Goal: Answer question/provide support: Answer question/provide support

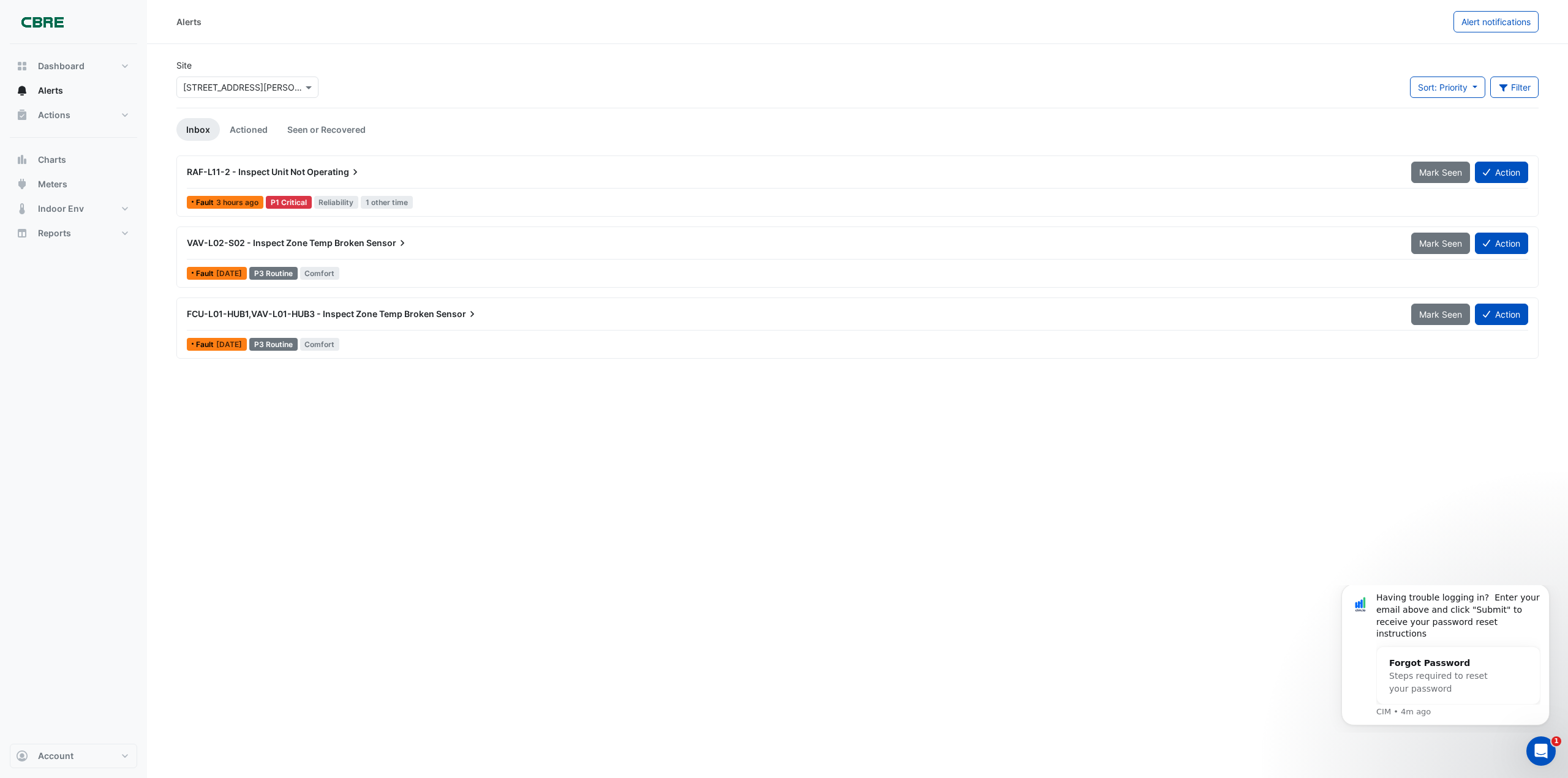
click at [1380, 456] on div "Alerts Alert notifications Site × [STREET_ADDRESS][PERSON_NAME] Sort: Priority …" at bounding box center [858, 389] width 1421 height 778
click at [256, 127] on link "Actioned" at bounding box center [248, 129] width 58 height 22
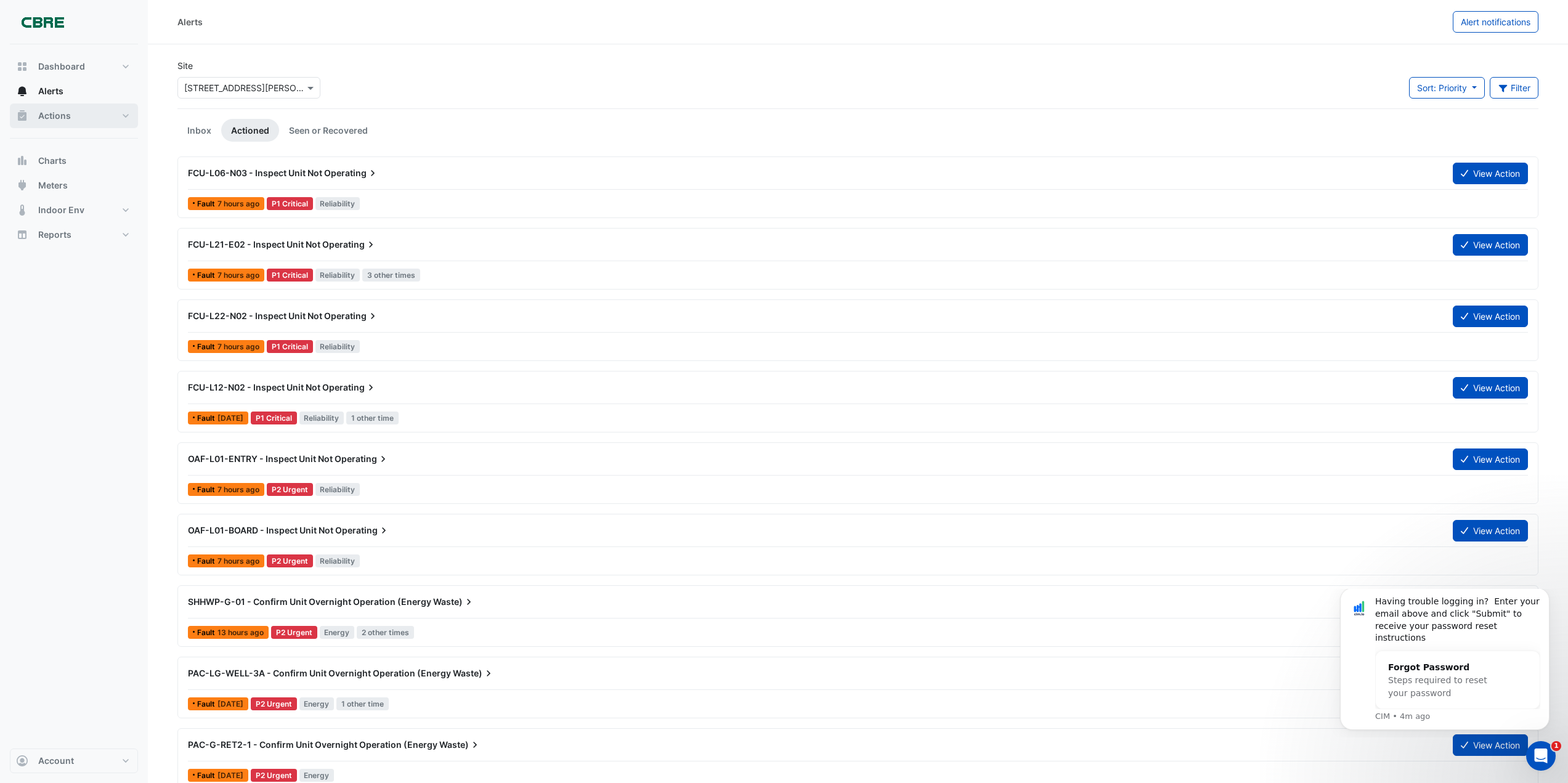
click at [56, 118] on span "Actions" at bounding box center [54, 116] width 32 height 12
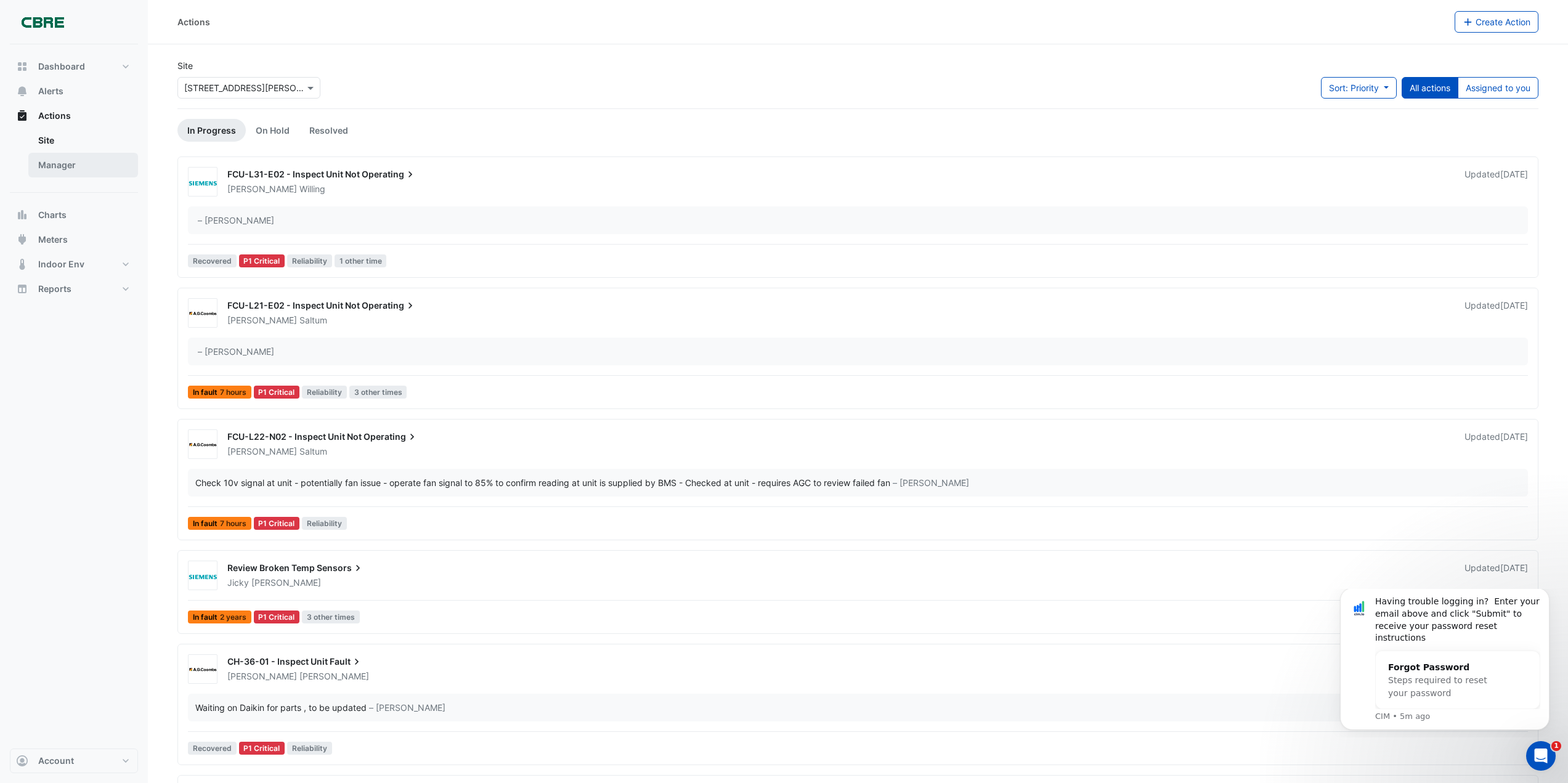
click at [65, 173] on link "Manager" at bounding box center [84, 165] width 110 height 25
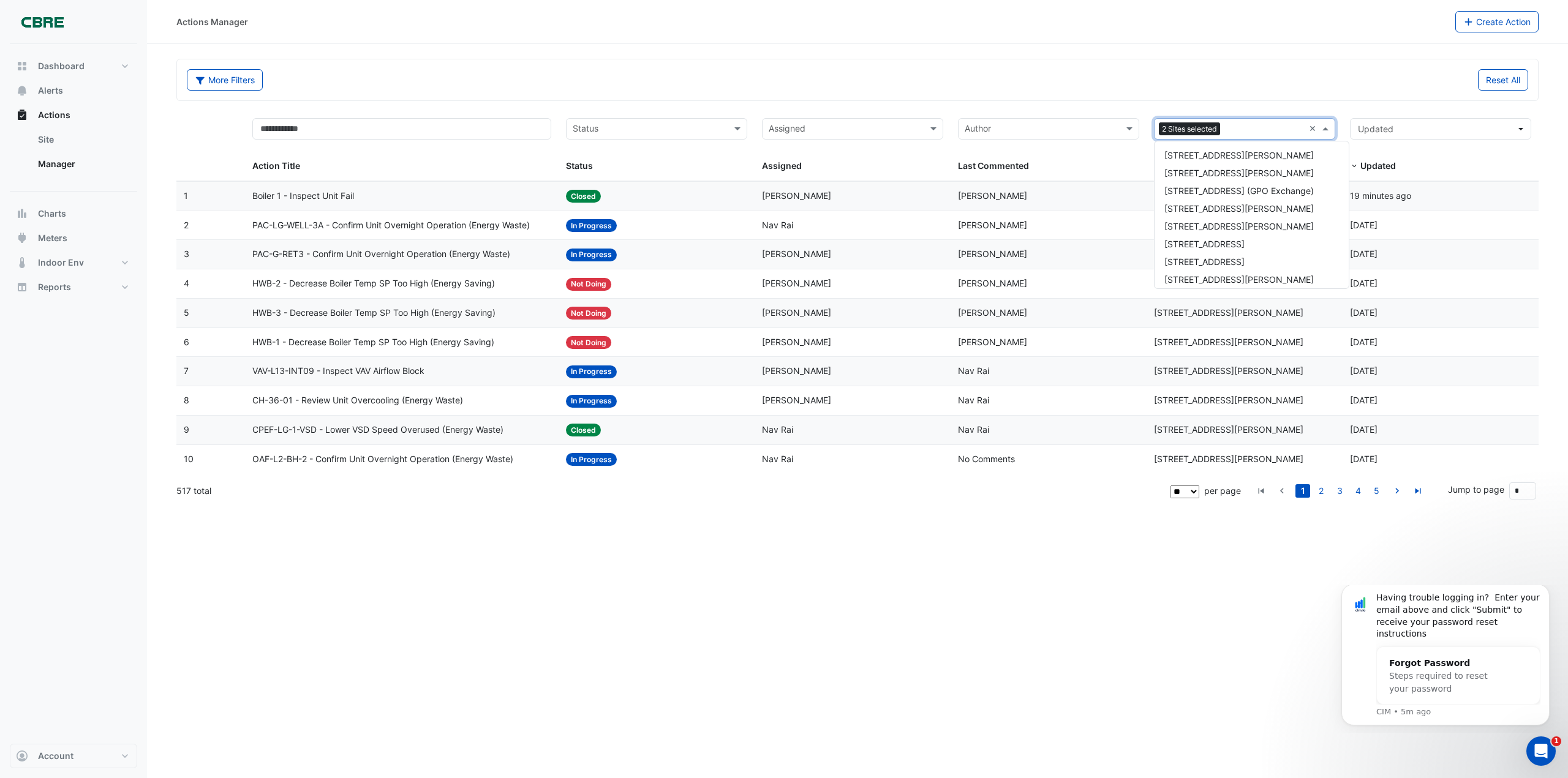
click at [1301, 131] on input "text" at bounding box center [1264, 130] width 79 height 14
click at [1217, 151] on span "[STREET_ADDRESS][PERSON_NAME]" at bounding box center [1239, 150] width 150 height 10
click at [1159, 77] on div "Reset All" at bounding box center [1196, 80] width 678 height 22
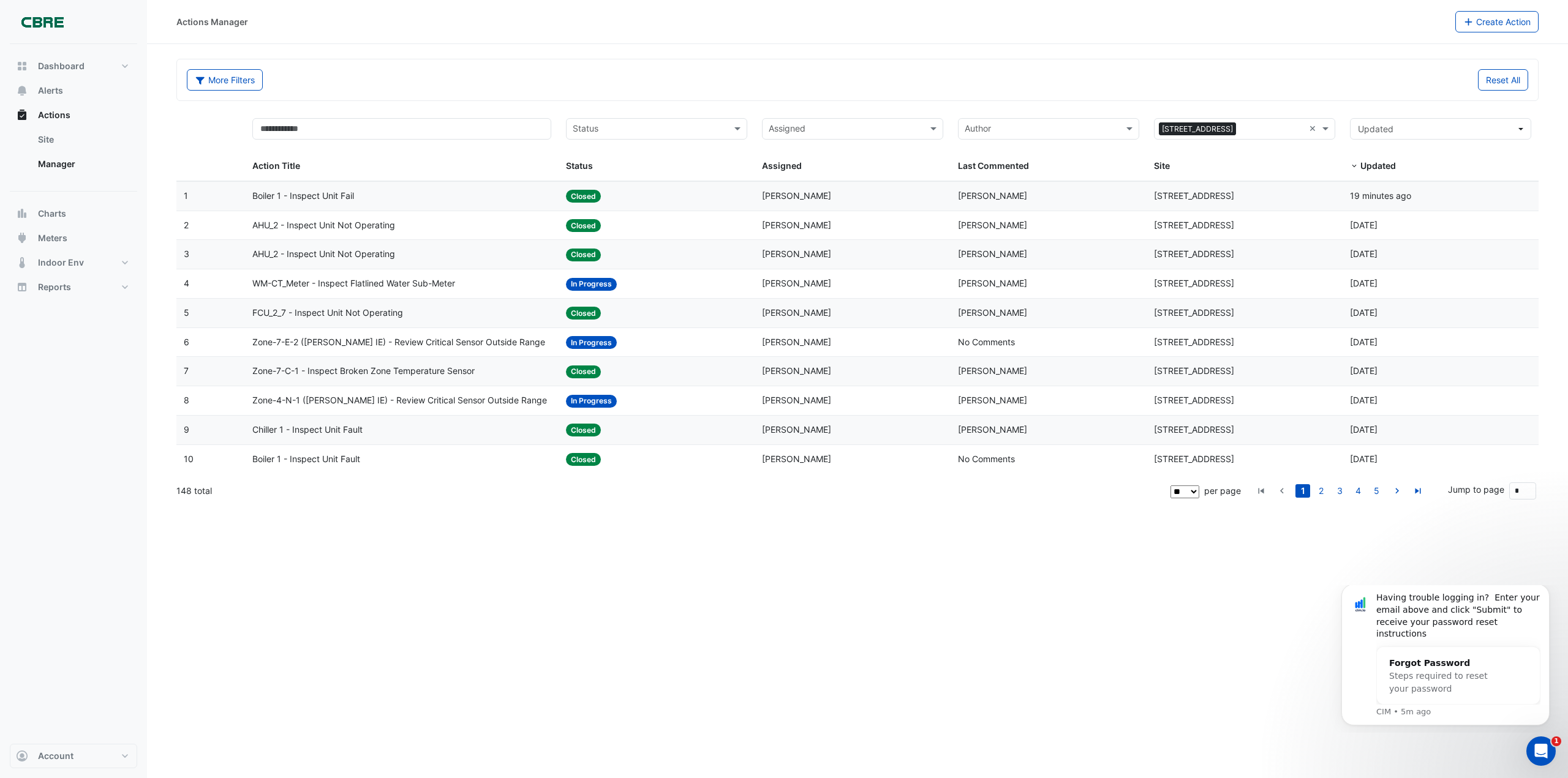
click at [381, 284] on span "WM-CT_Meter - Inspect Flatlined Water Sub-Meter" at bounding box center [353, 283] width 203 height 14
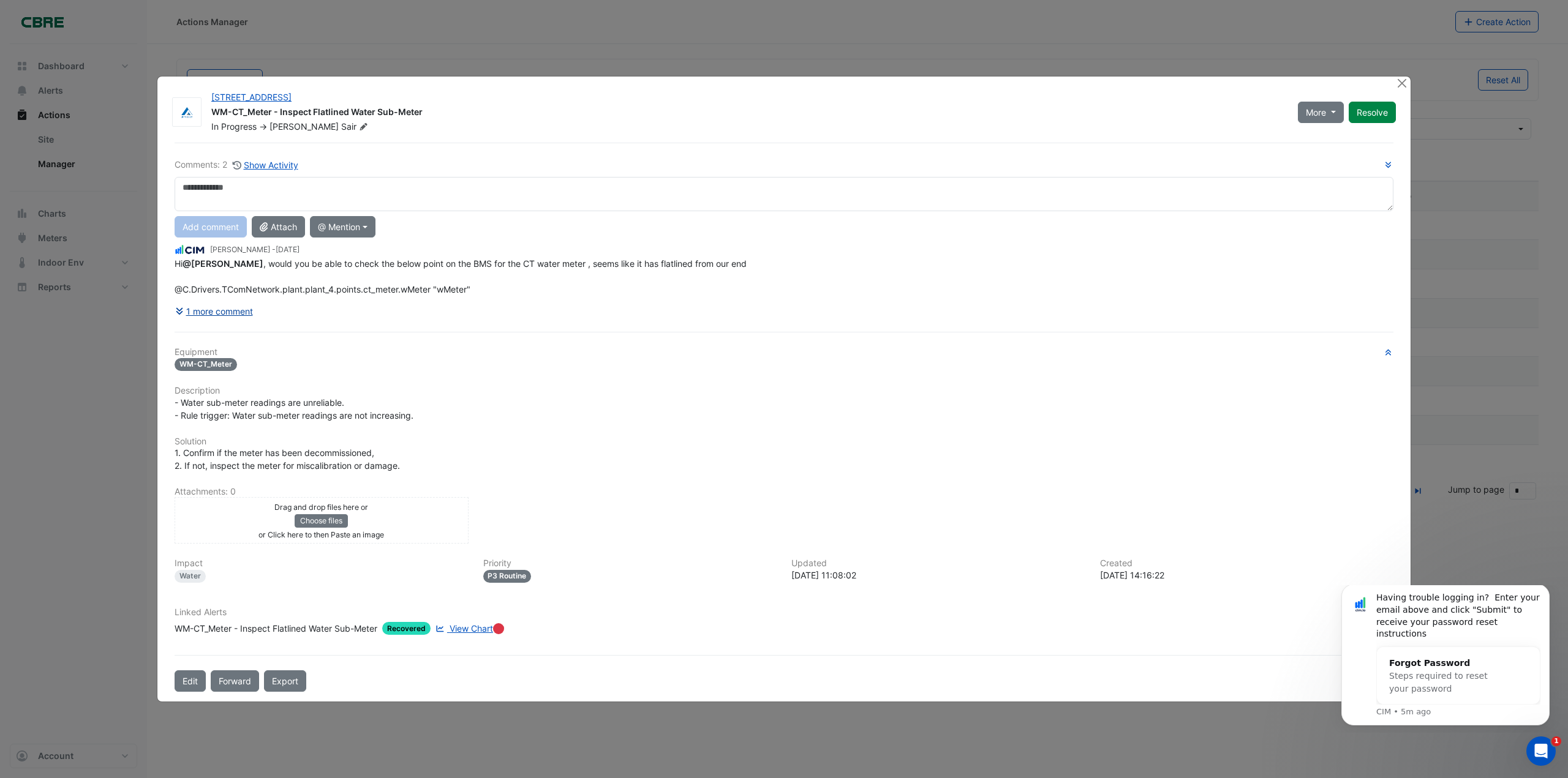
click at [230, 312] on button "1 more comment" at bounding box center [214, 311] width 79 height 22
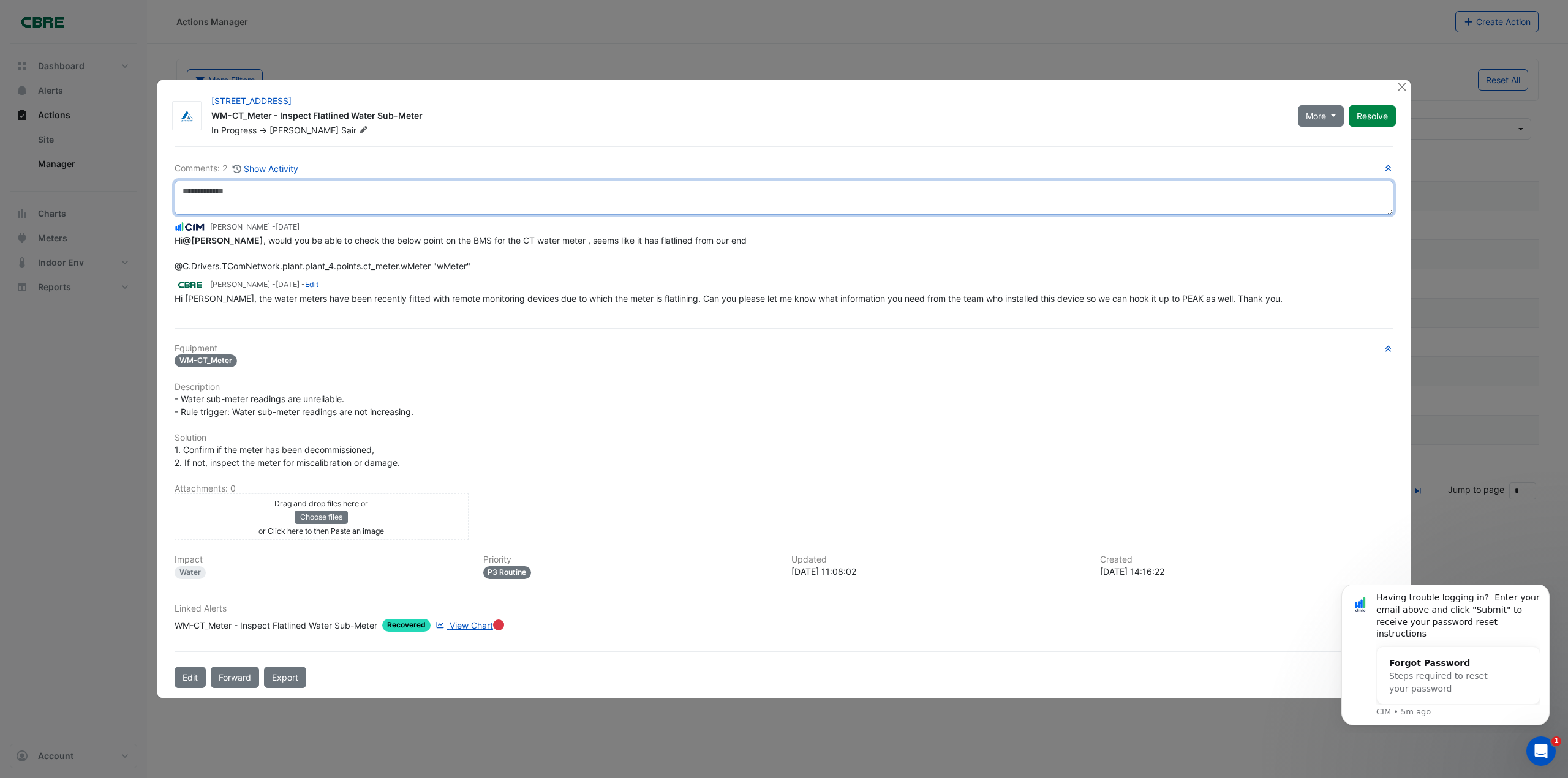
click at [256, 203] on textarea at bounding box center [784, 198] width 1219 height 34
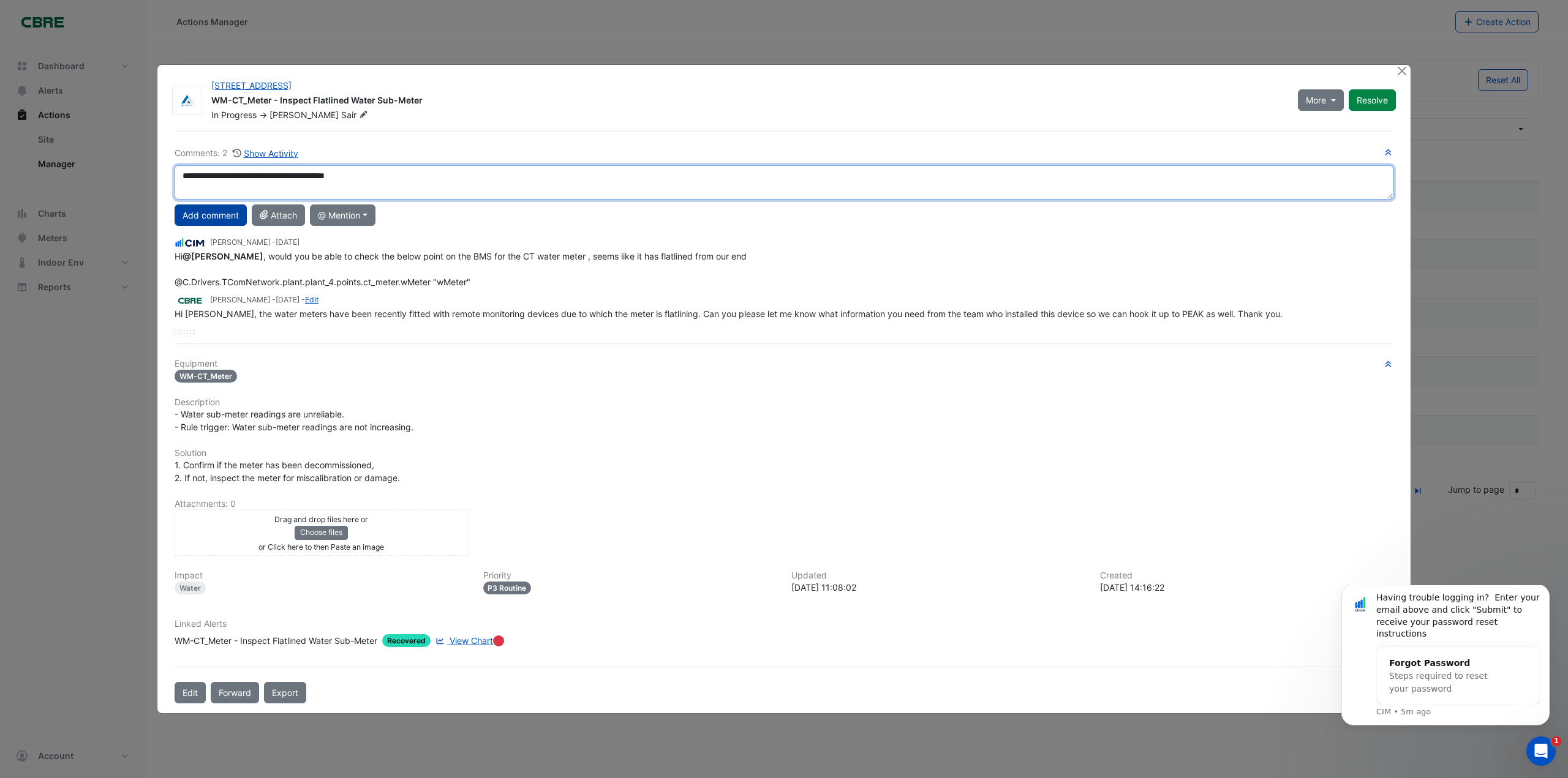
type textarea "**********"
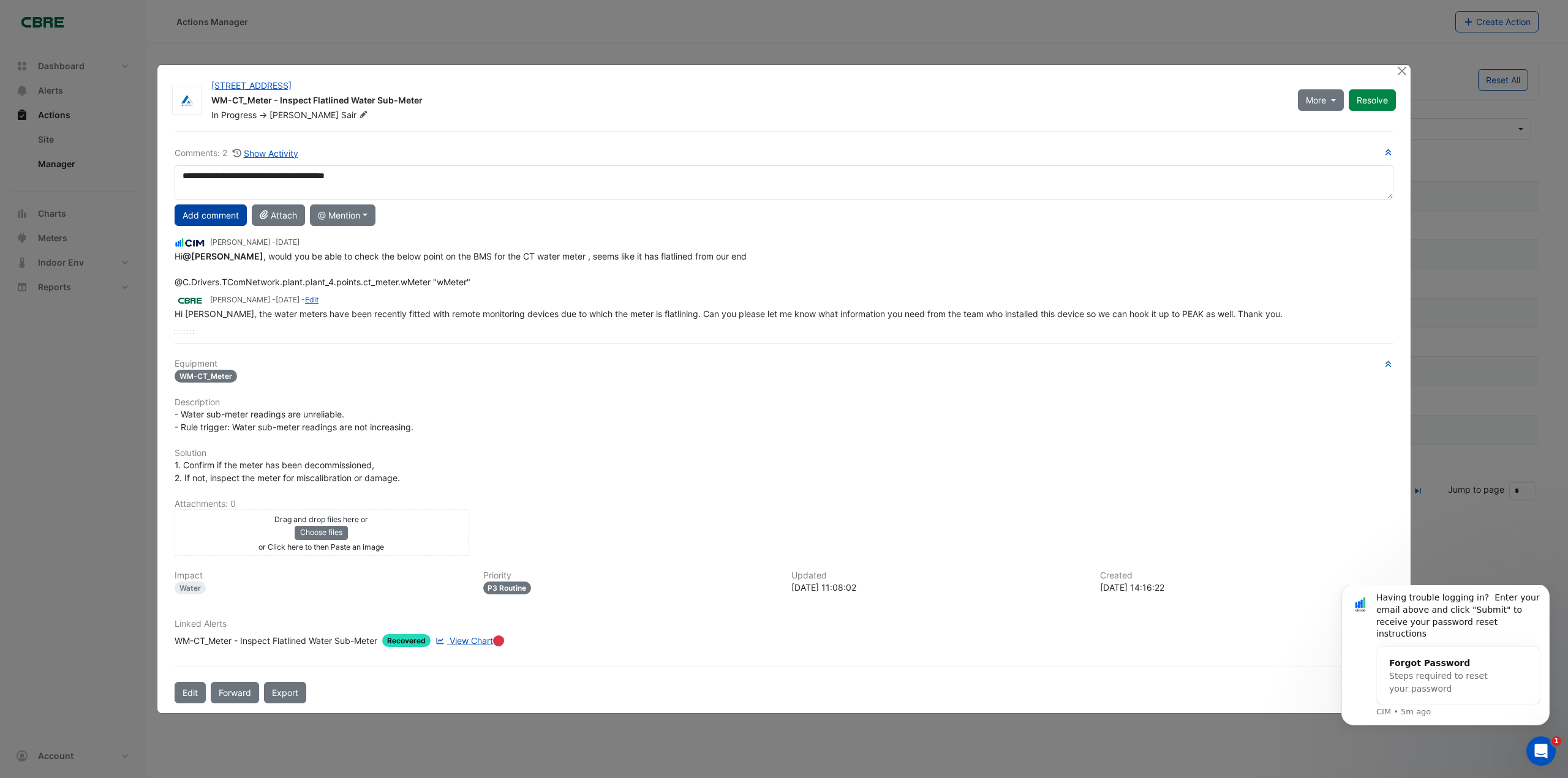
click at [206, 212] on button "Add comment" at bounding box center [210, 215] width 73 height 22
click at [1365, 103] on button "Resolve" at bounding box center [1371, 99] width 47 height 22
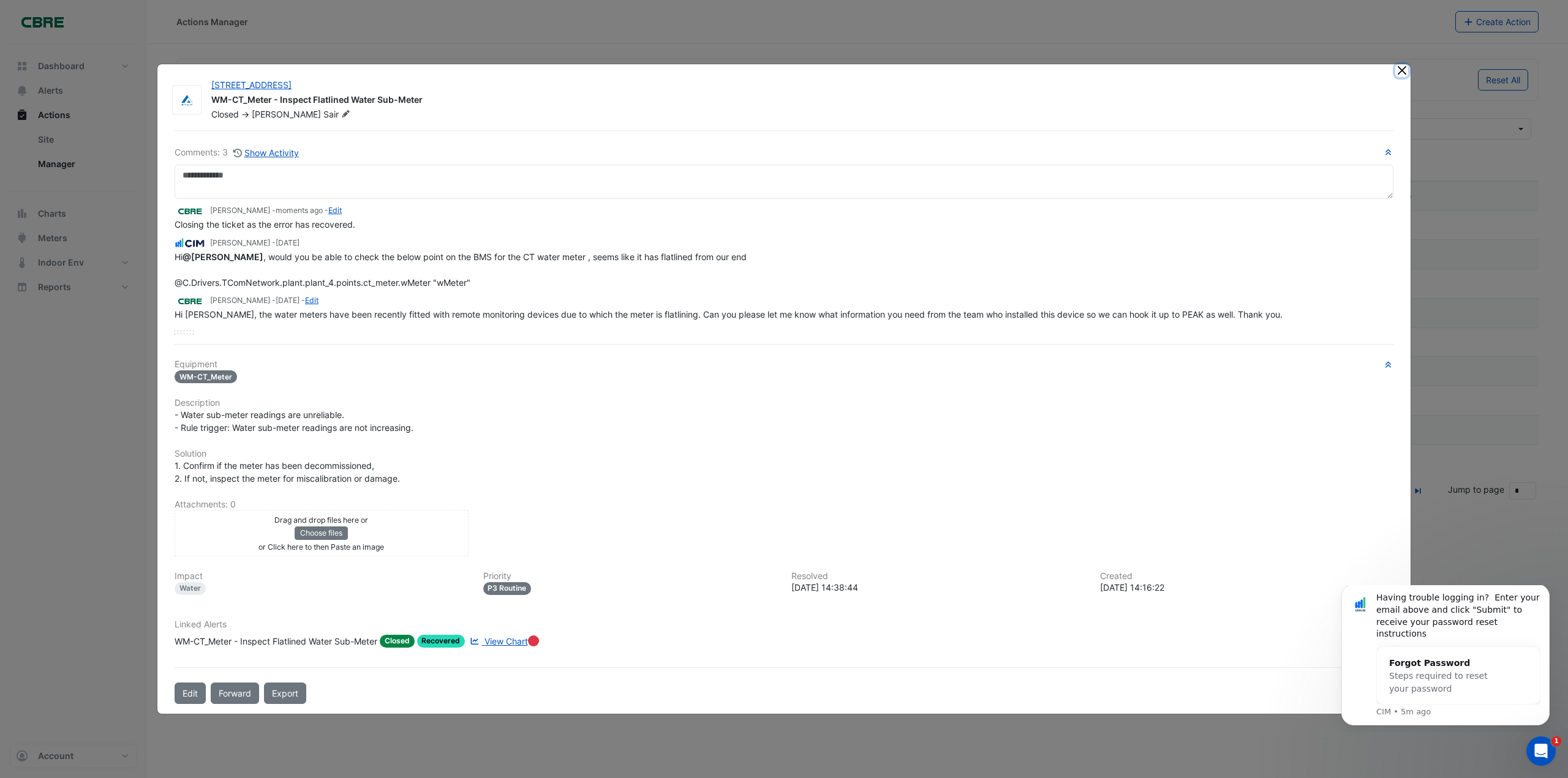
click at [1401, 72] on button "Close" at bounding box center [1401, 70] width 13 height 13
